Goal: Information Seeking & Learning: Learn about a topic

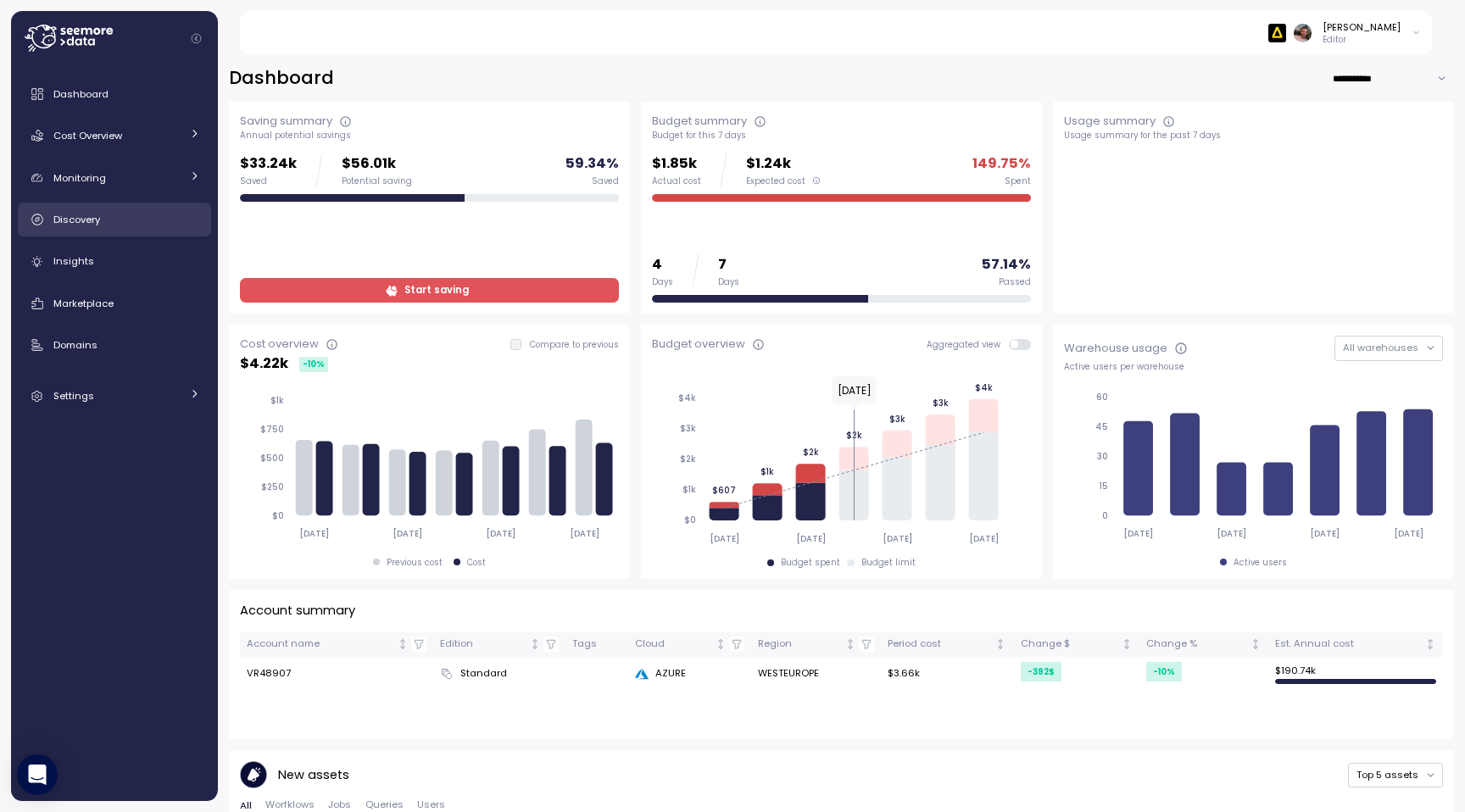
click at [63, 231] on link "Discovery" at bounding box center [114, 220] width 193 height 34
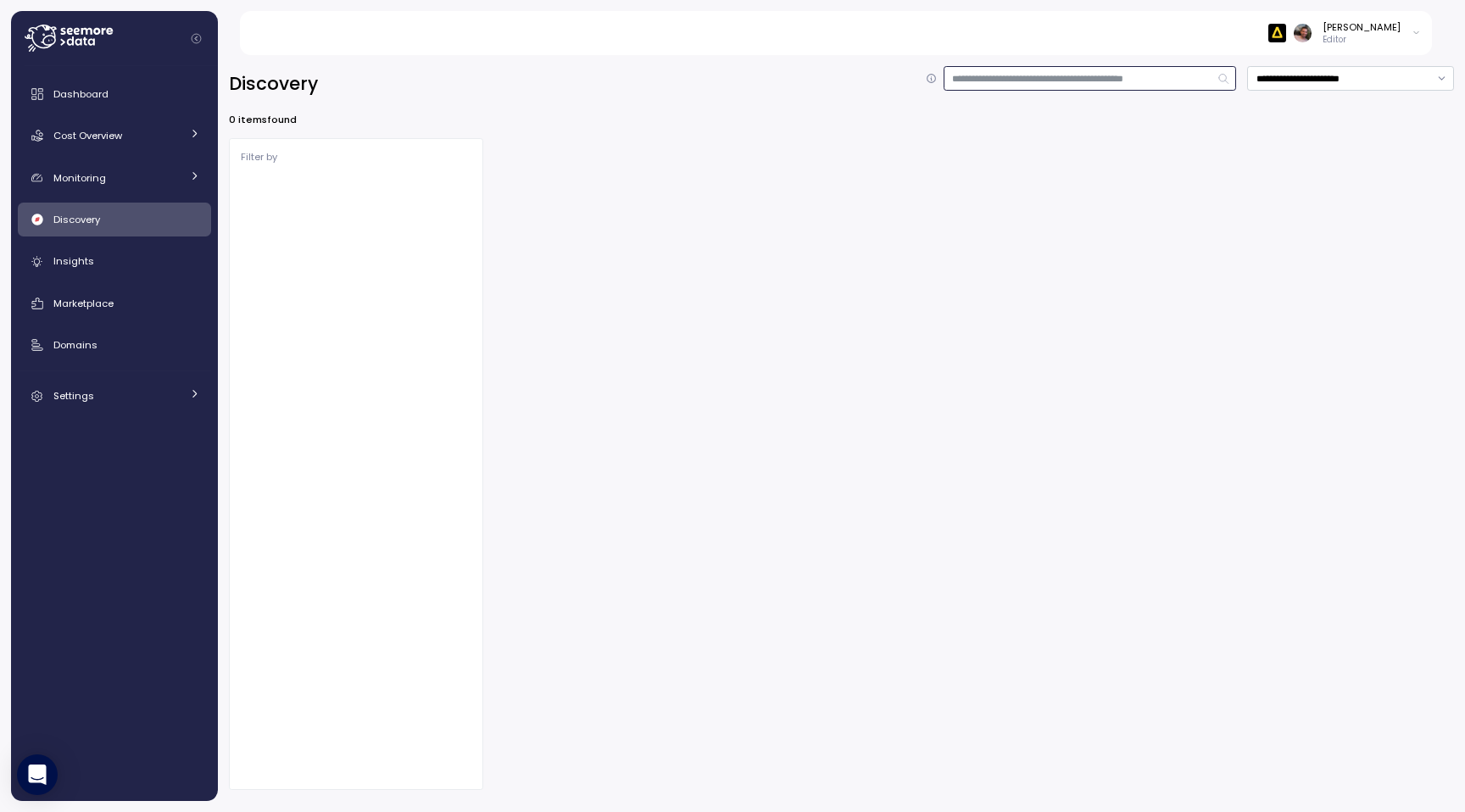
click at [1020, 83] on input at bounding box center [1090, 78] width 293 height 25
type input "*"
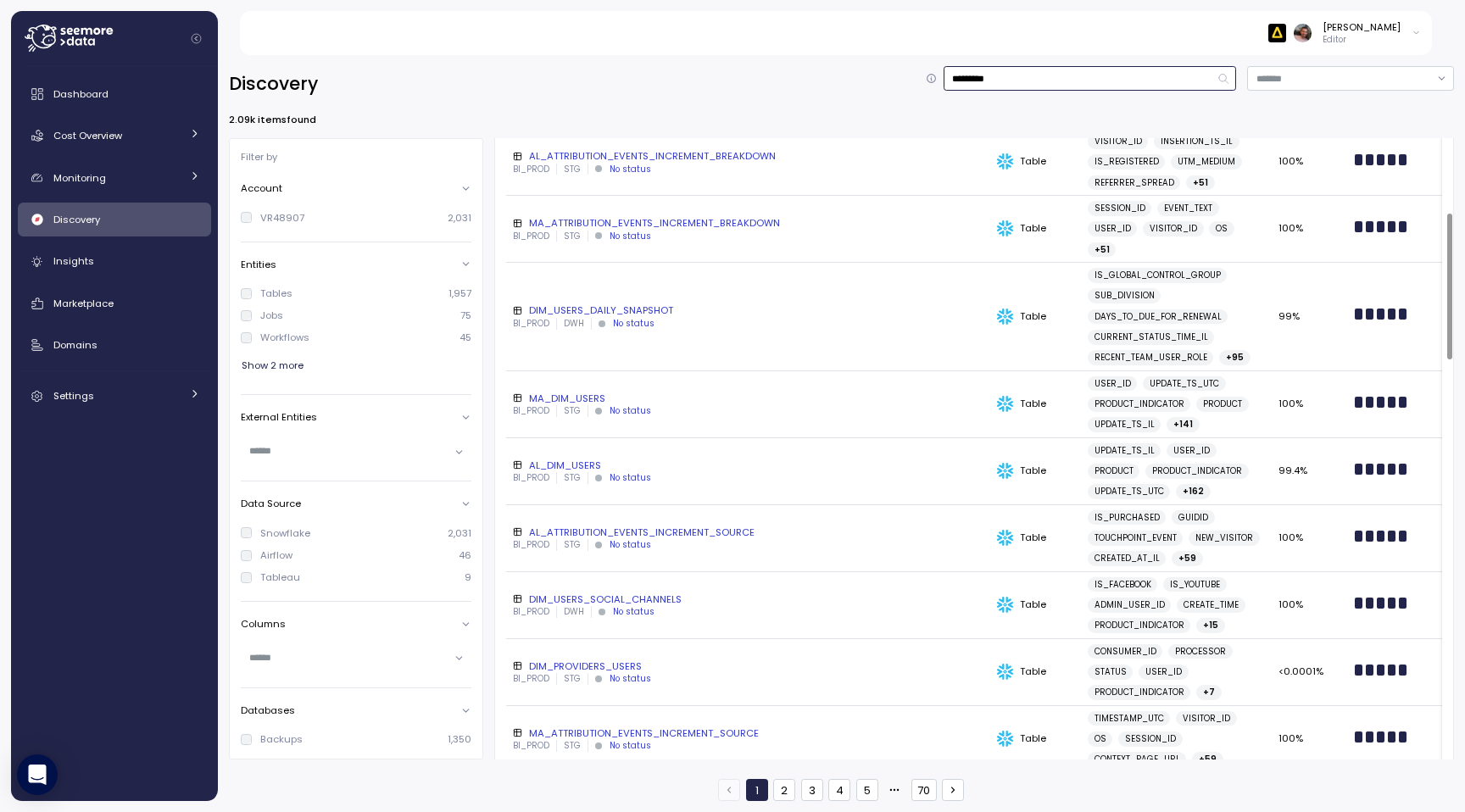
scroll to position [324, 0]
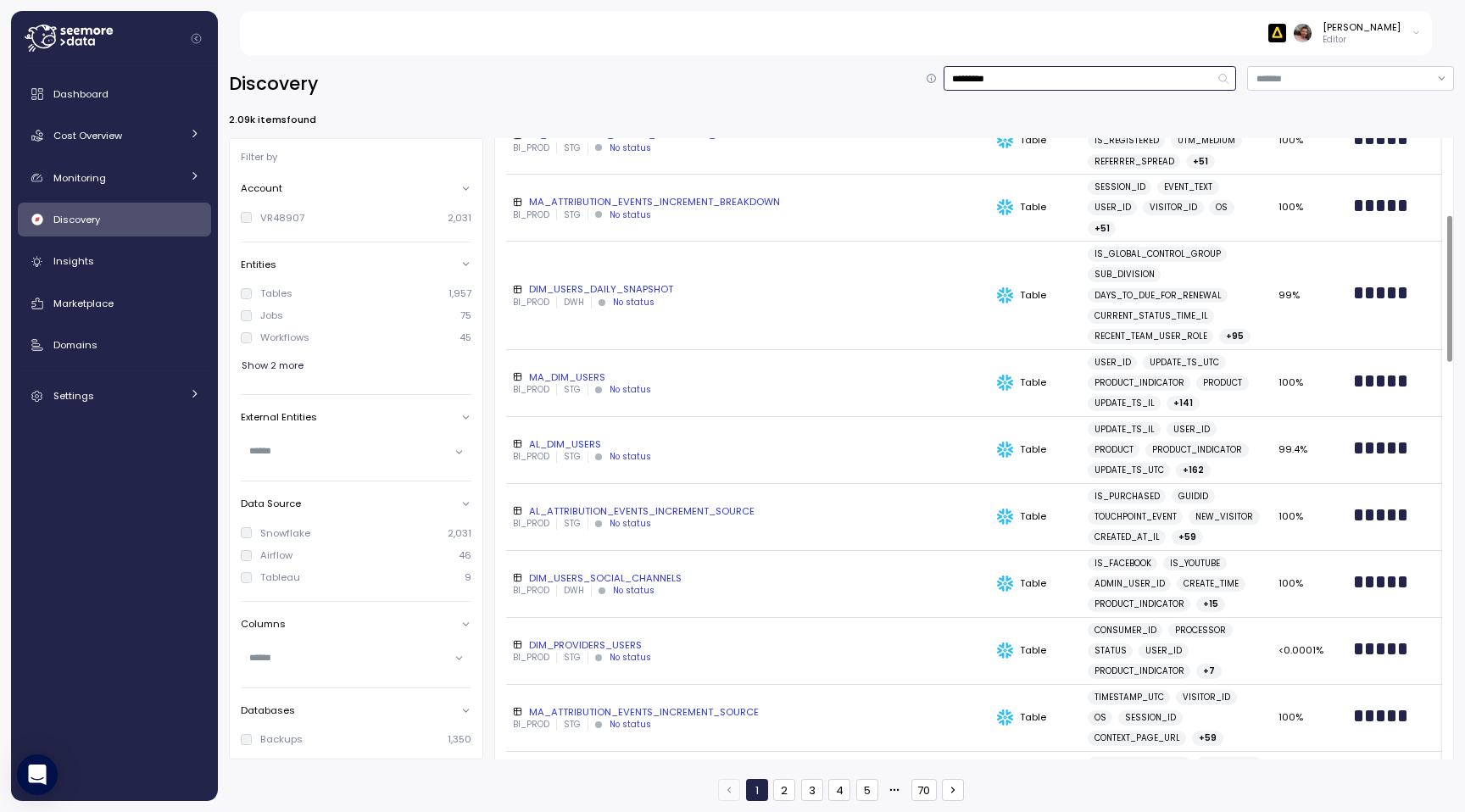
type input "*********"
click at [584, 582] on div "DIM_USERS_SOCIAL_CHANNELS" at bounding box center [748, 578] width 470 height 13
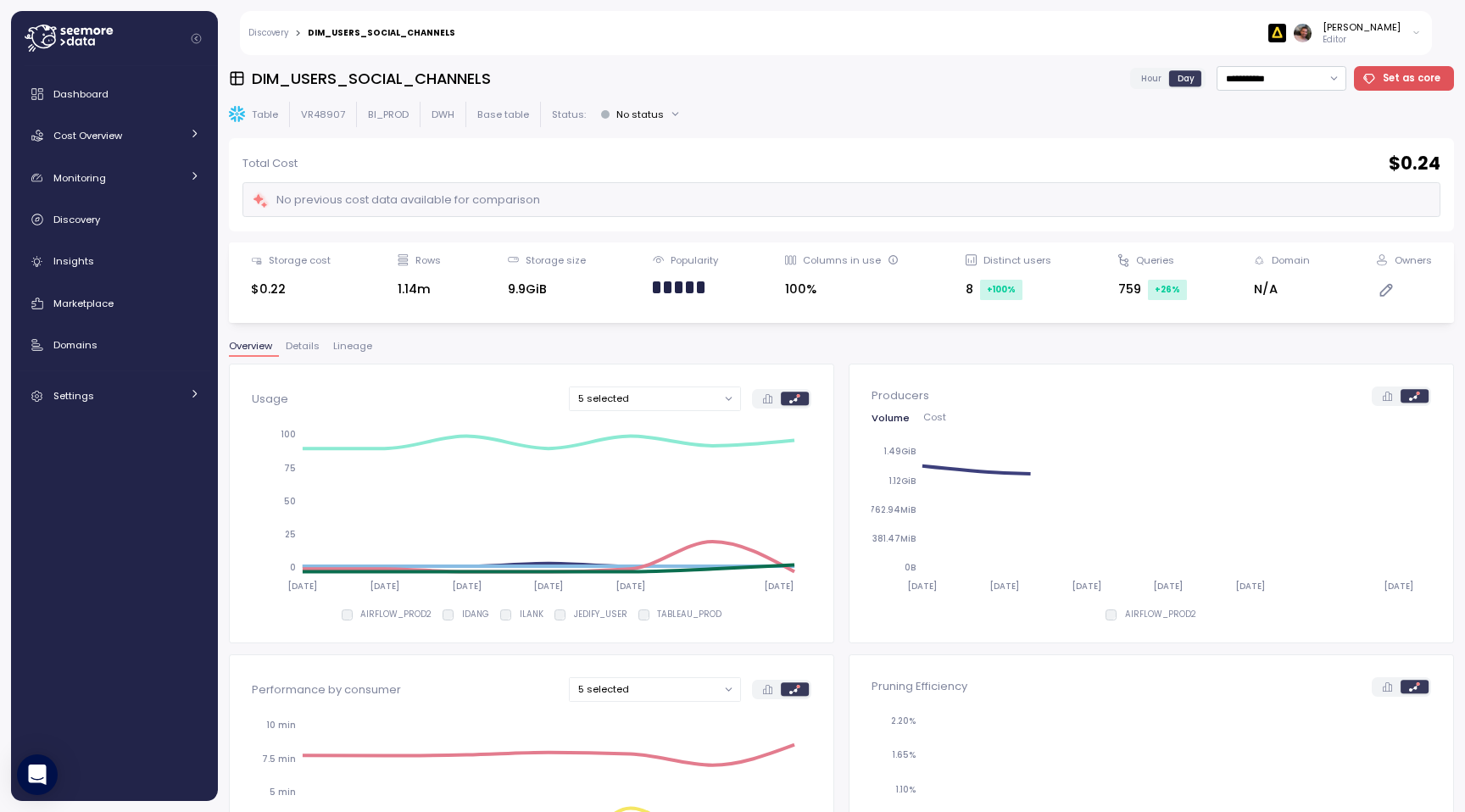
click at [353, 347] on span "Lineage" at bounding box center [352, 347] width 39 height 10
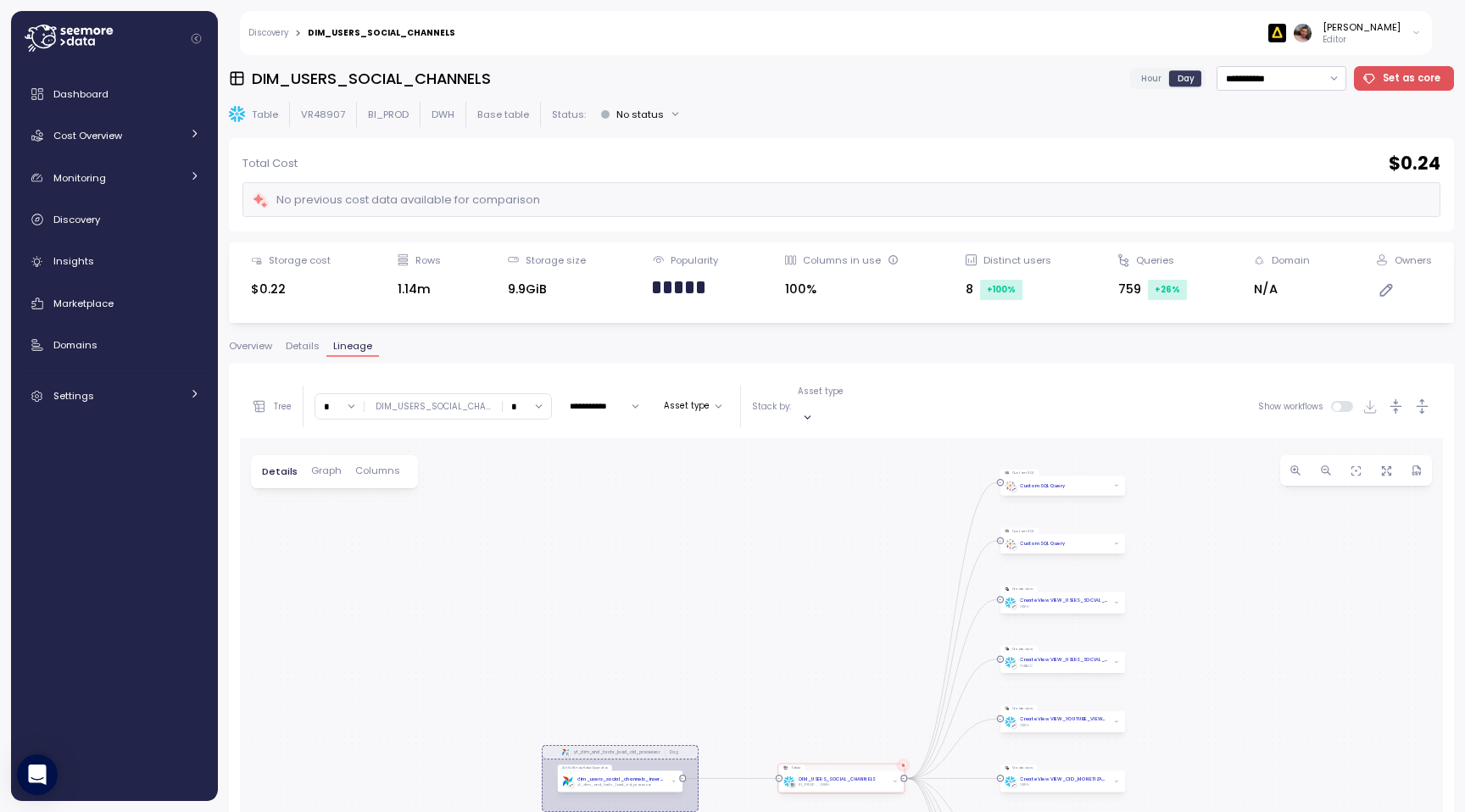
click at [334, 410] on div "*" at bounding box center [339, 406] width 49 height 25
click at [344, 402] on input "*" at bounding box center [339, 406] width 49 height 25
click at [340, 543] on div "4" at bounding box center [339, 549] width 41 height 23
type input "*"
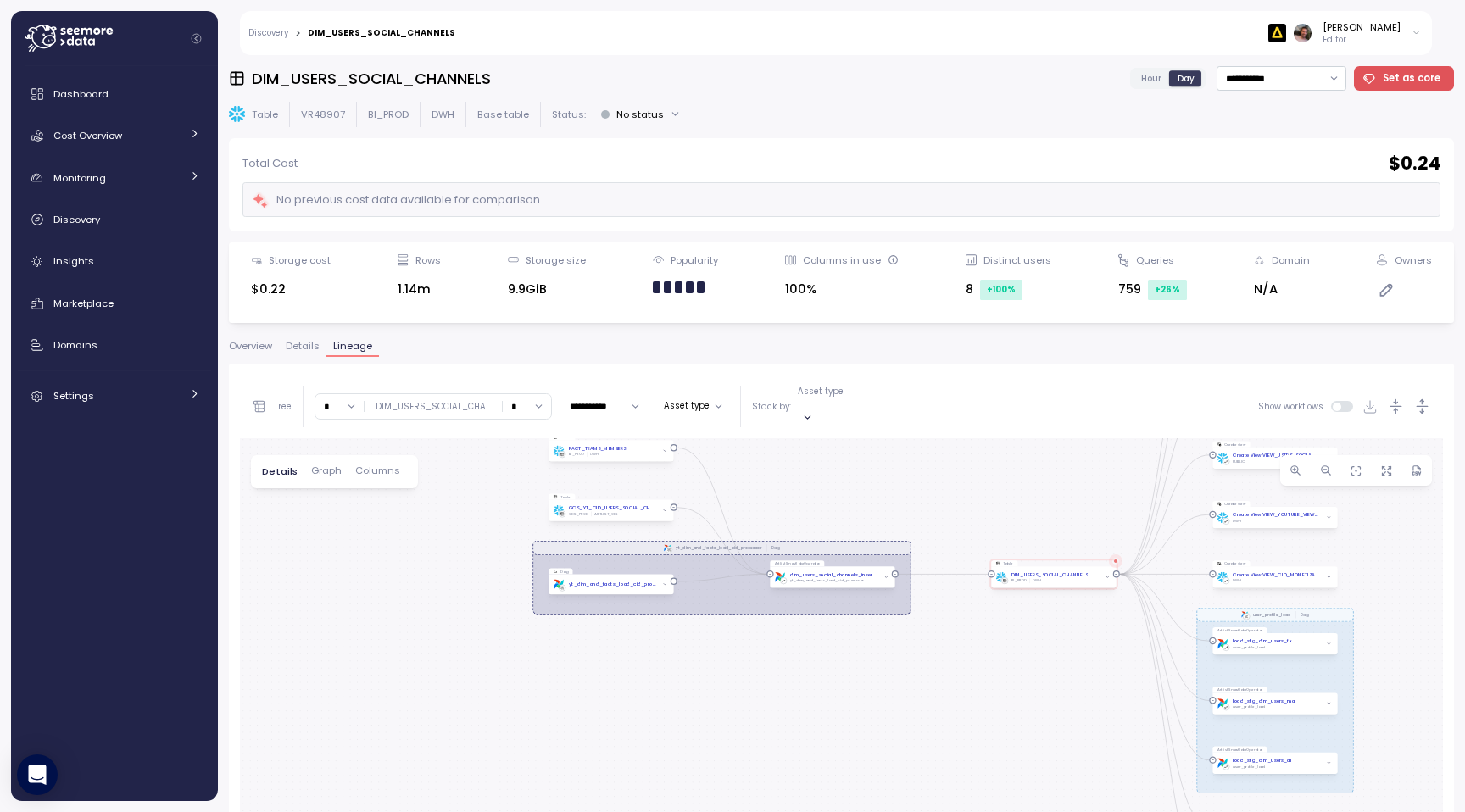
drag, startPoint x: 584, startPoint y: 546, endPoint x: 608, endPoint y: 407, distance: 141.1
click at [628, 375] on div "**********" at bounding box center [841, 748] width 1203 height 746
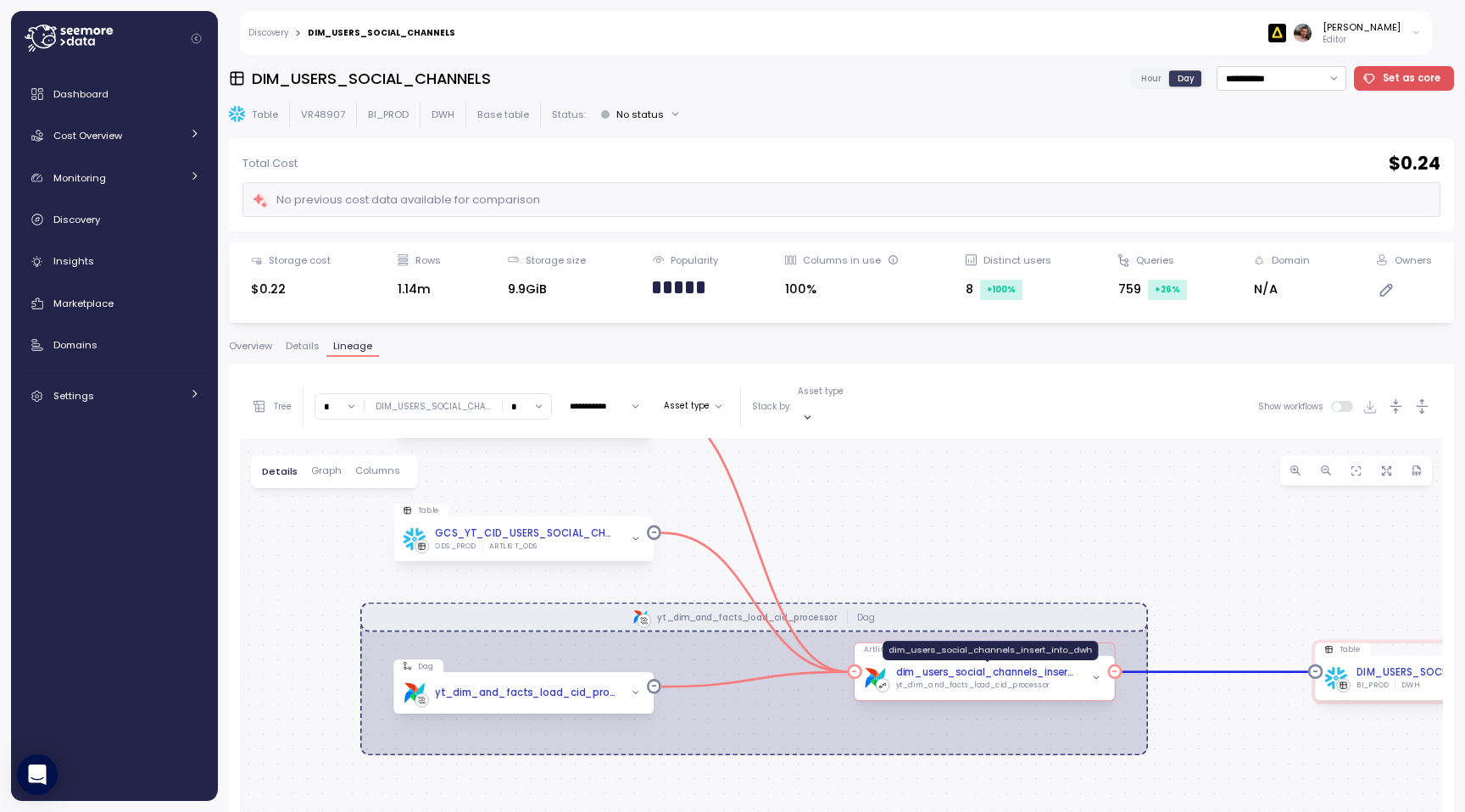
click at [1020, 665] on div "dim_users_social_channels_insert_into_dwh" at bounding box center [988, 673] width 183 height 15
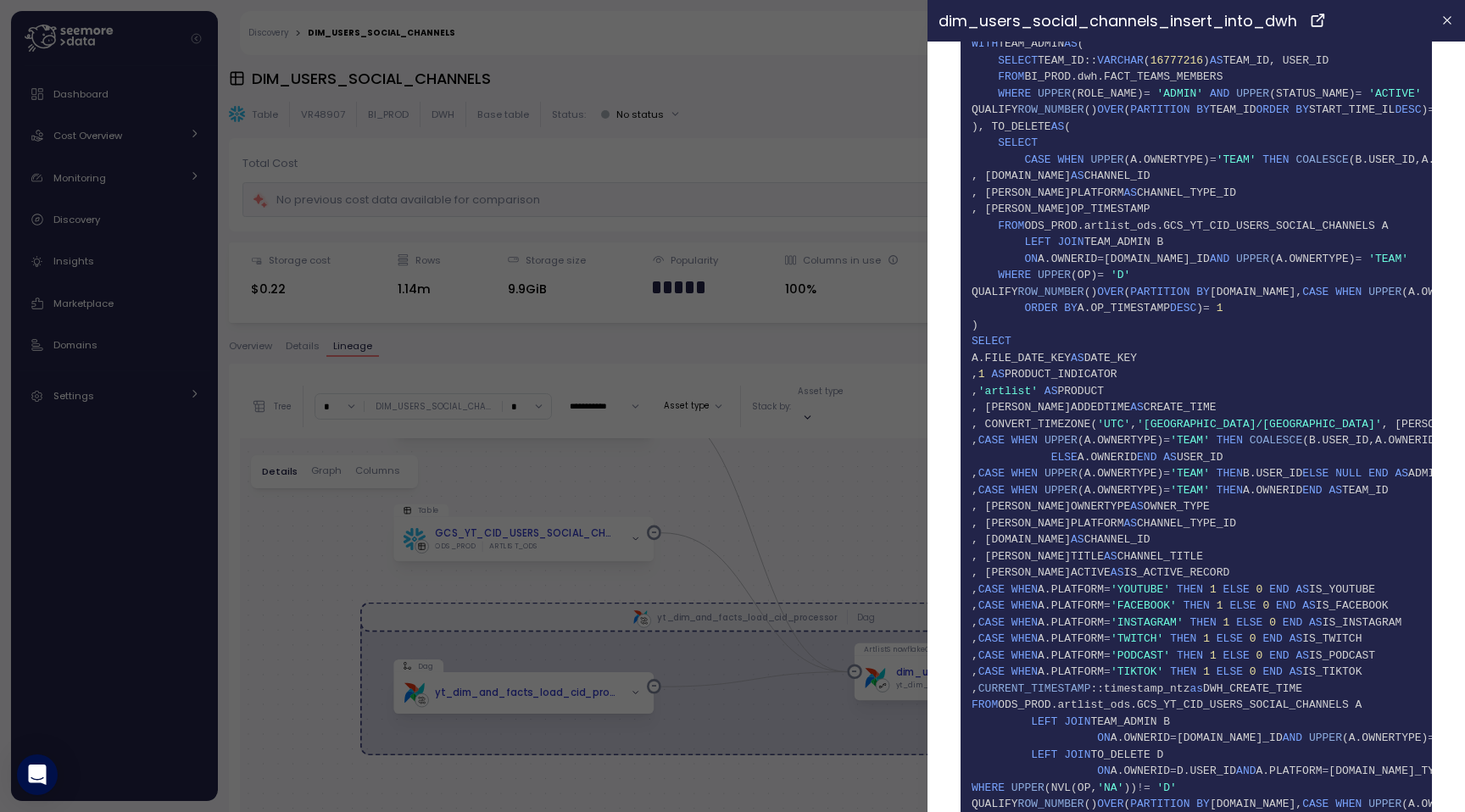
scroll to position [269, 0]
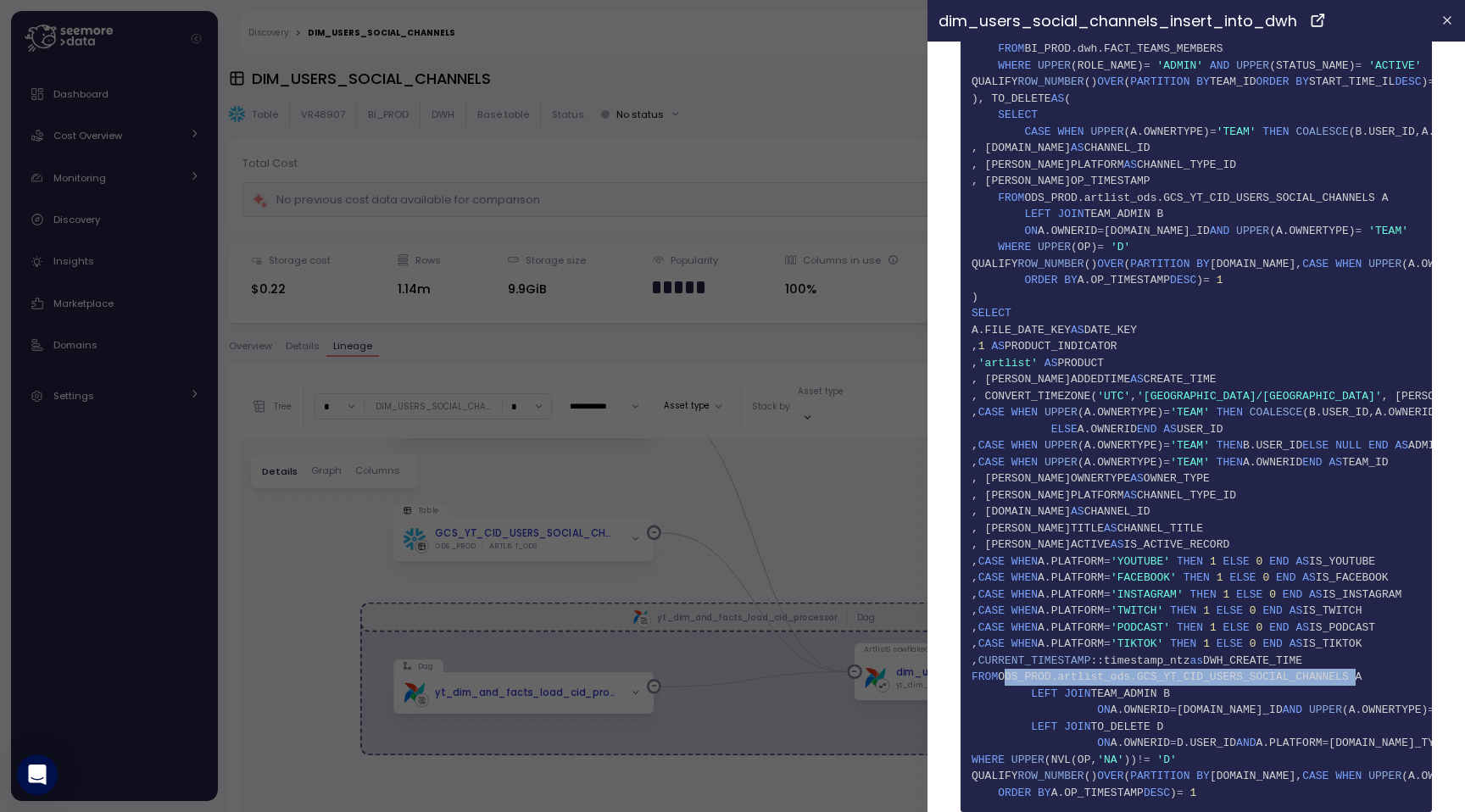
drag, startPoint x: 1359, startPoint y: 676, endPoint x: 1006, endPoint y: 675, distance: 353.0
click at [1006, 675] on span "ODS_PROD.artlist_ods.GCS_YT_CID_USERS_SOCIAL_CHANNELS A" at bounding box center [1179, 677] width 364 height 12
copy span "ODS_PROD.artlist_ods.GCS_YT_CID_USERS_SOCIAL_CHANNELS"
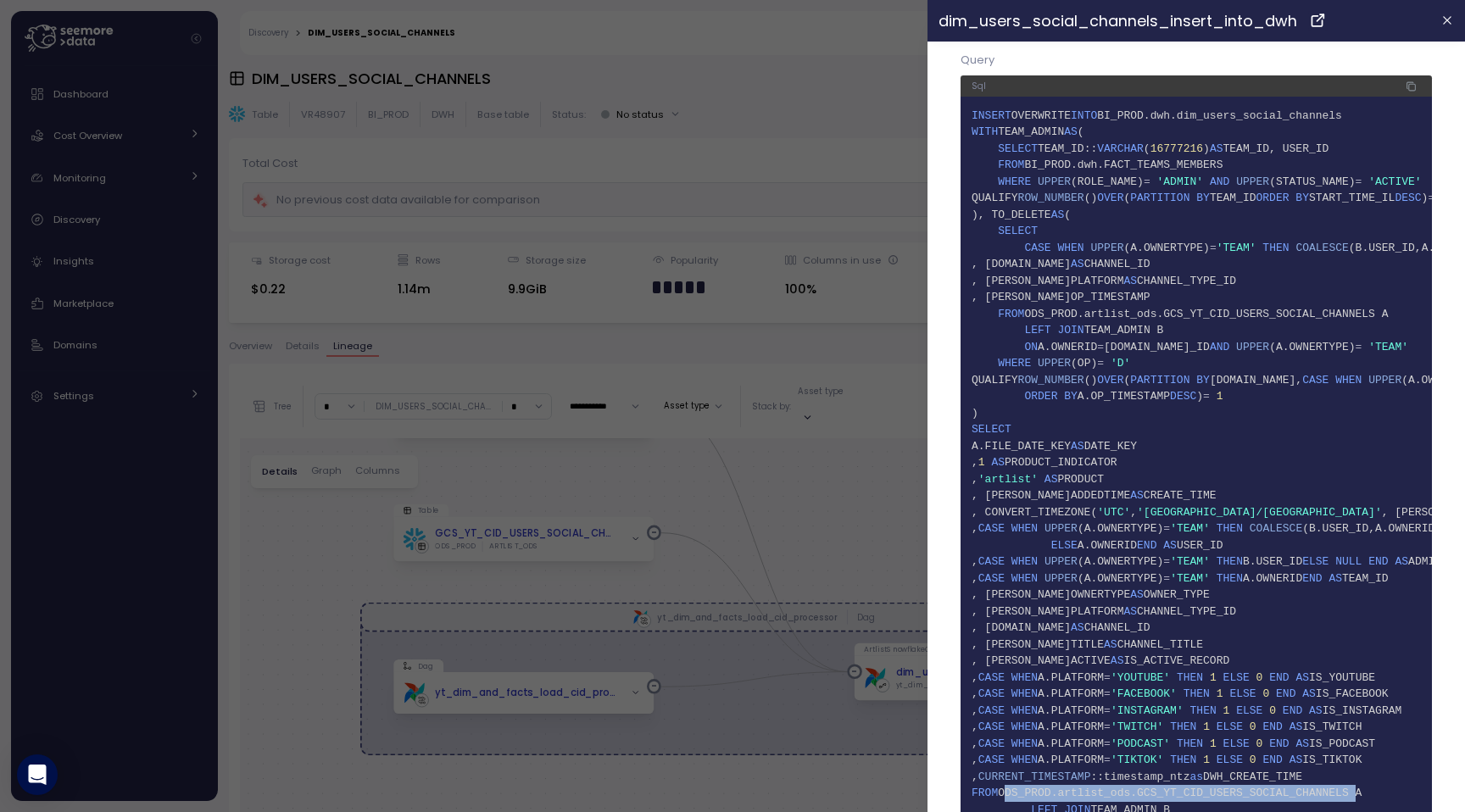
scroll to position [144, 0]
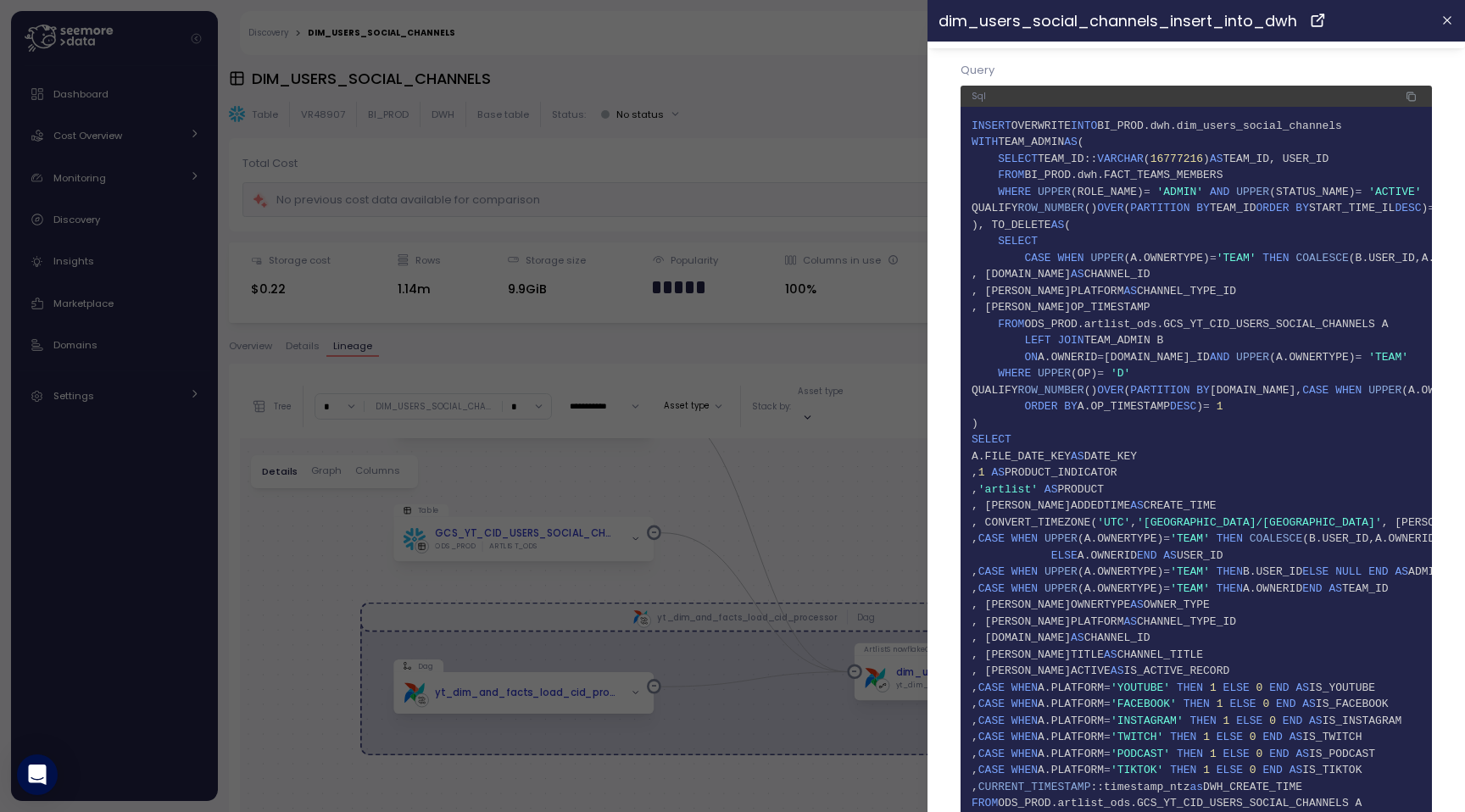
click at [1207, 324] on span "ODS_PROD.artlist_ods.GCS_YT_CID_USERS_SOCIAL_CHANNELS A" at bounding box center [1207, 324] width 364 height 12
drag, startPoint x: 1033, startPoint y: 322, endPoint x: 1382, endPoint y: 328, distance: 349.1
click at [1382, 328] on span "ODS_PROD.artlist_ods.GCS_YT_CID_USERS_SOCIAL_CHANNELS A" at bounding box center [1207, 324] width 364 height 12
copy span "ODS_PROD.artlist_ods.GCS_YT_CID_USERS_SOCIAL_CHANNELS"
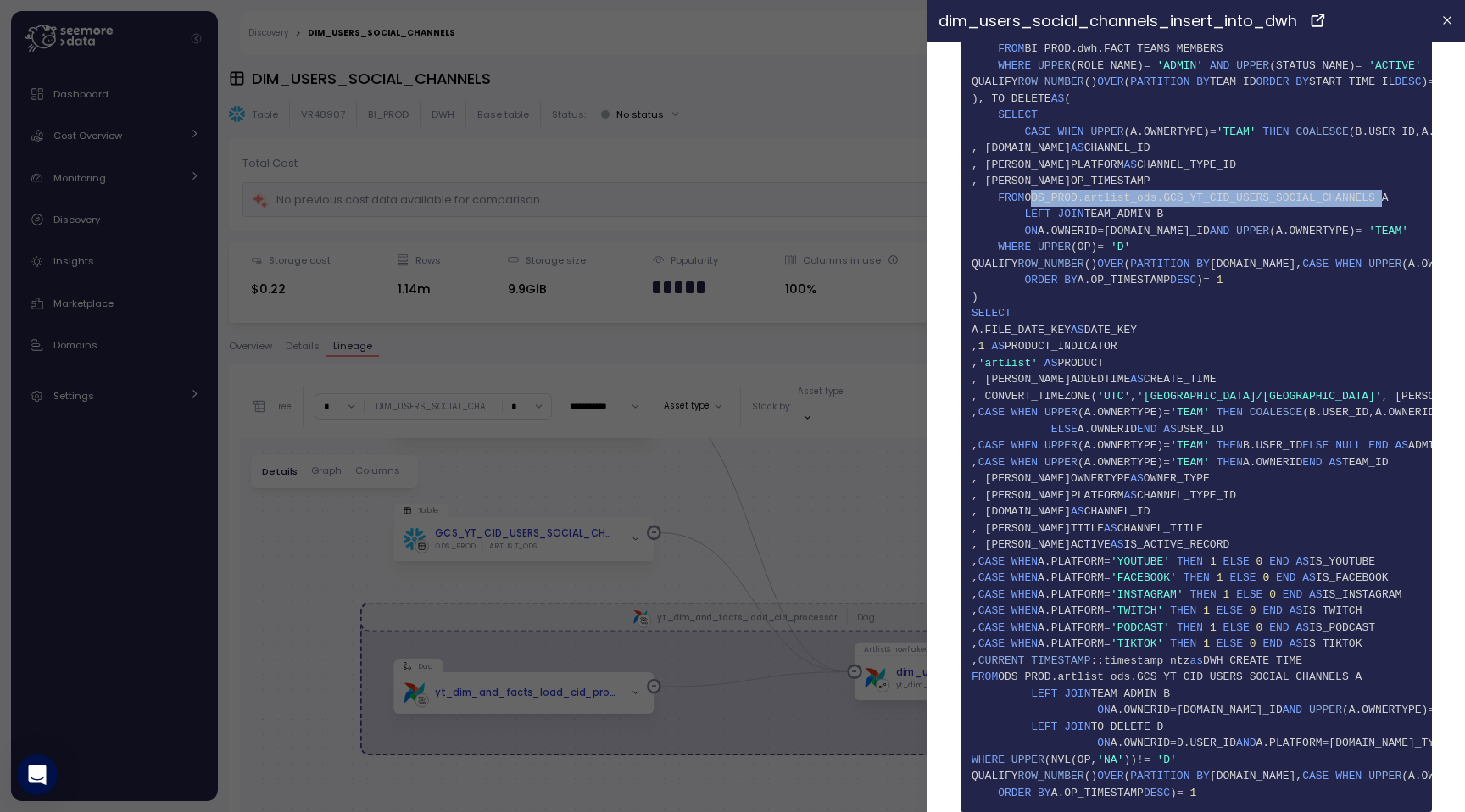
scroll to position [0, 0]
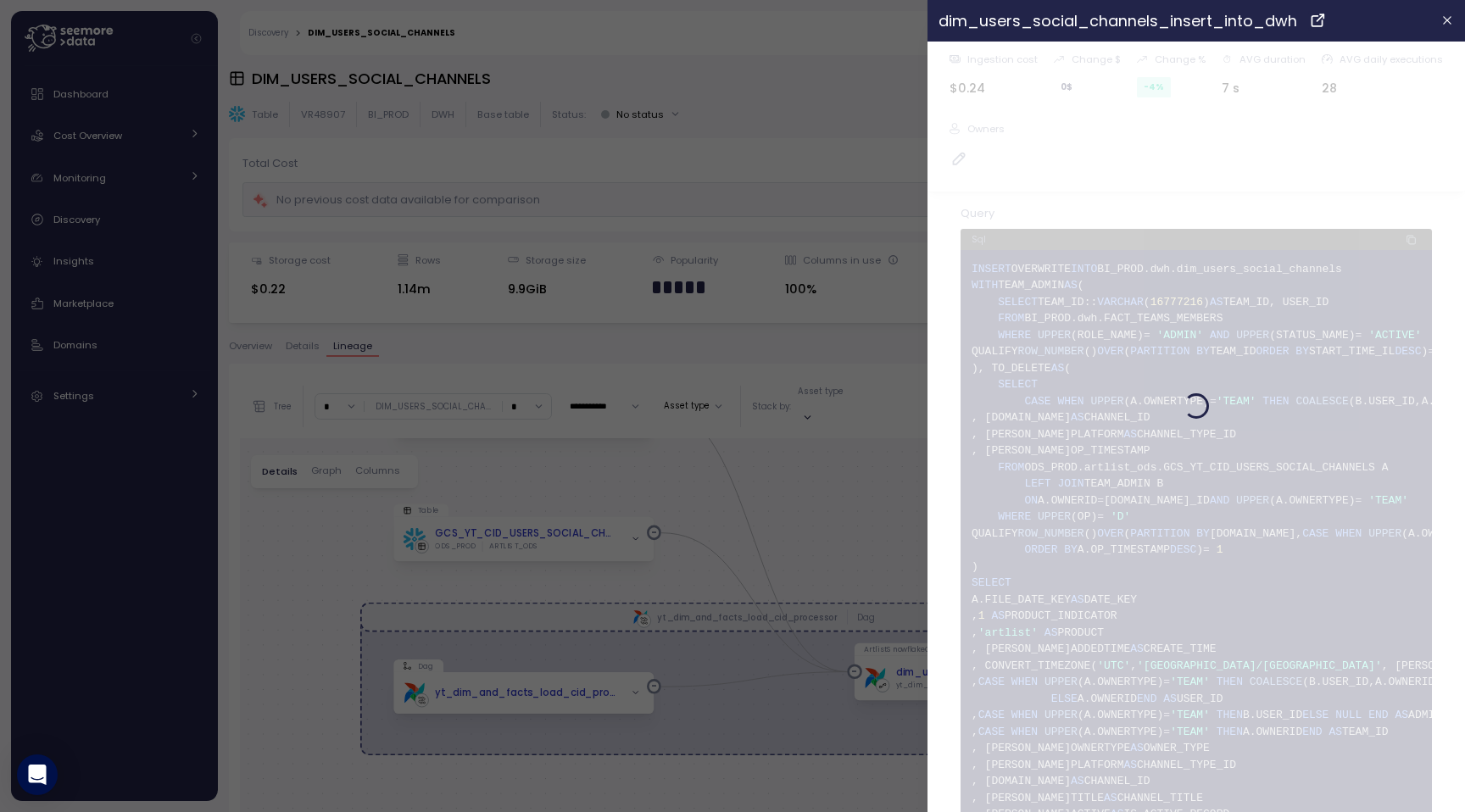
click at [485, 485] on div at bounding box center [732, 406] width 1465 height 812
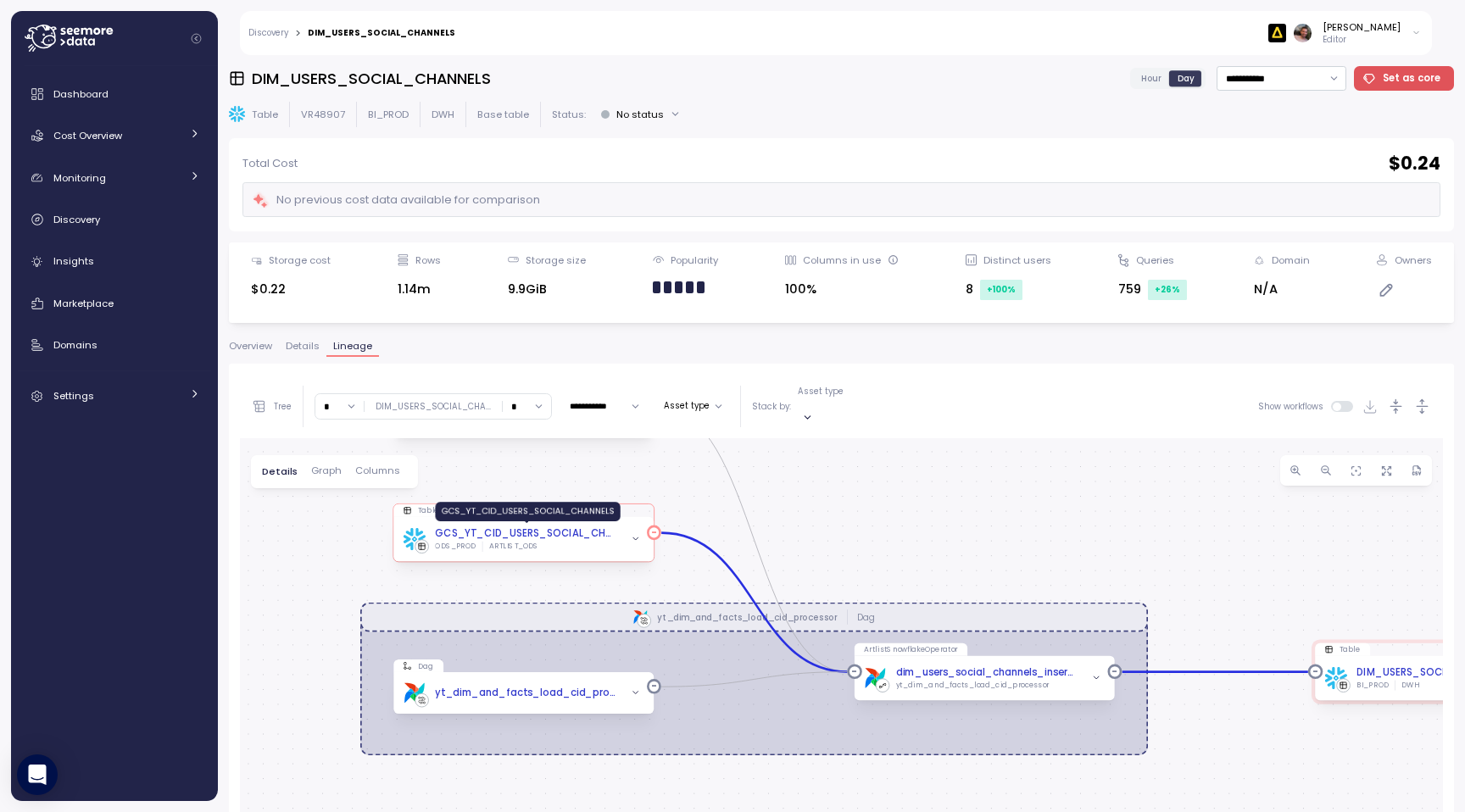
click at [518, 526] on div "GCS_YT_CID_USERS_SOCIAL_CHANNELS" at bounding box center [526, 534] width 183 height 15
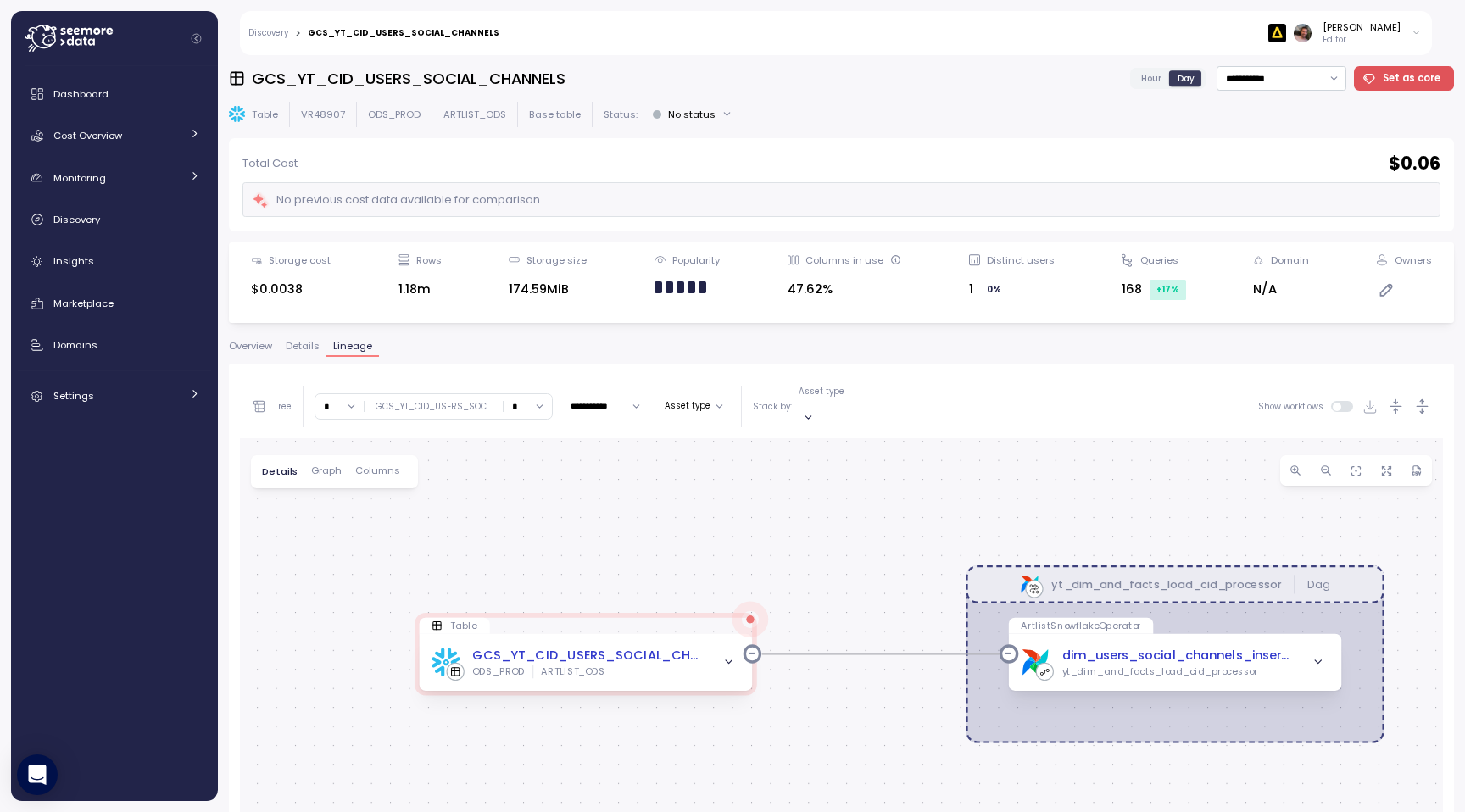
drag, startPoint x: 733, startPoint y: 600, endPoint x: 796, endPoint y: 489, distance: 127.6
click at [791, 491] on div "yt_dim_and_facts_load_cid_processor Dag Table GCS_YT_CID_USERS_SOCIAL_CHANNELS …" at bounding box center [841, 780] width 1203 height 683
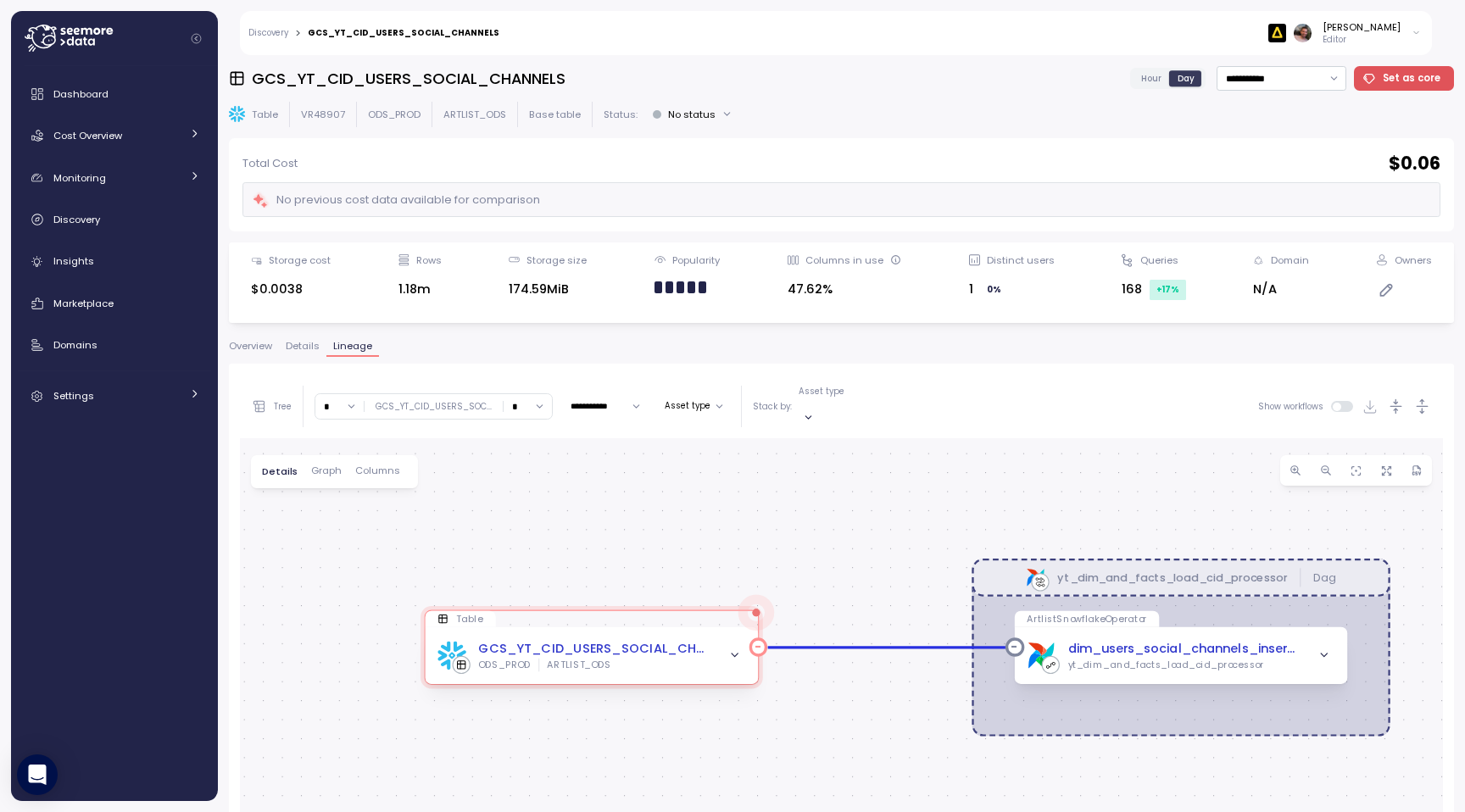
click at [730, 646] on span "button" at bounding box center [735, 656] width 19 height 19
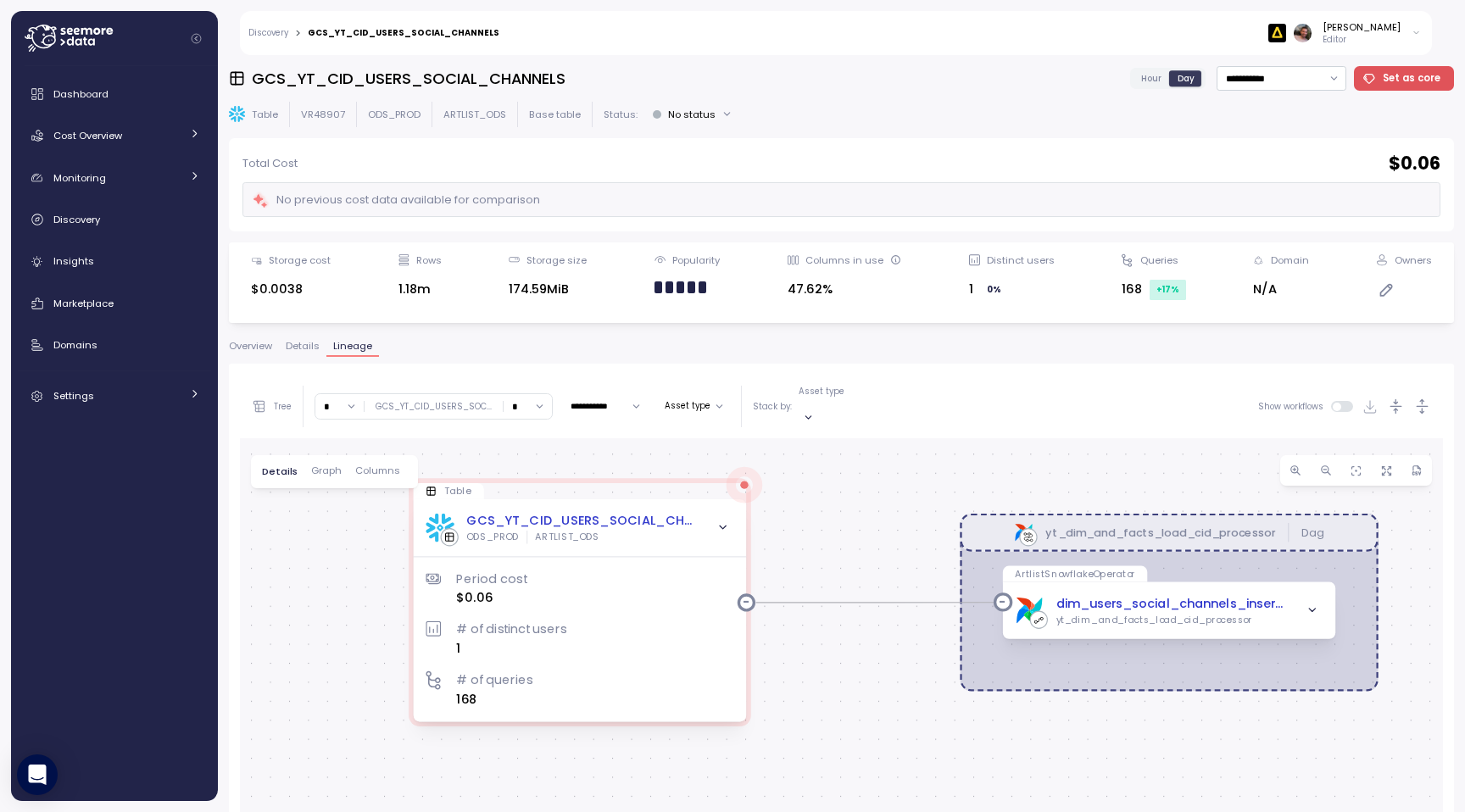
drag, startPoint x: 368, startPoint y: 664, endPoint x: 407, endPoint y: 560, distance: 111.1
click at [364, 575] on div "yt_dim_and_facts_load_cid_processor Dag Table GCS_YT_CID_USERS_SOCIAL_CHANNELS …" at bounding box center [841, 780] width 1203 height 683
